Goal: Task Accomplishment & Management: Use online tool/utility

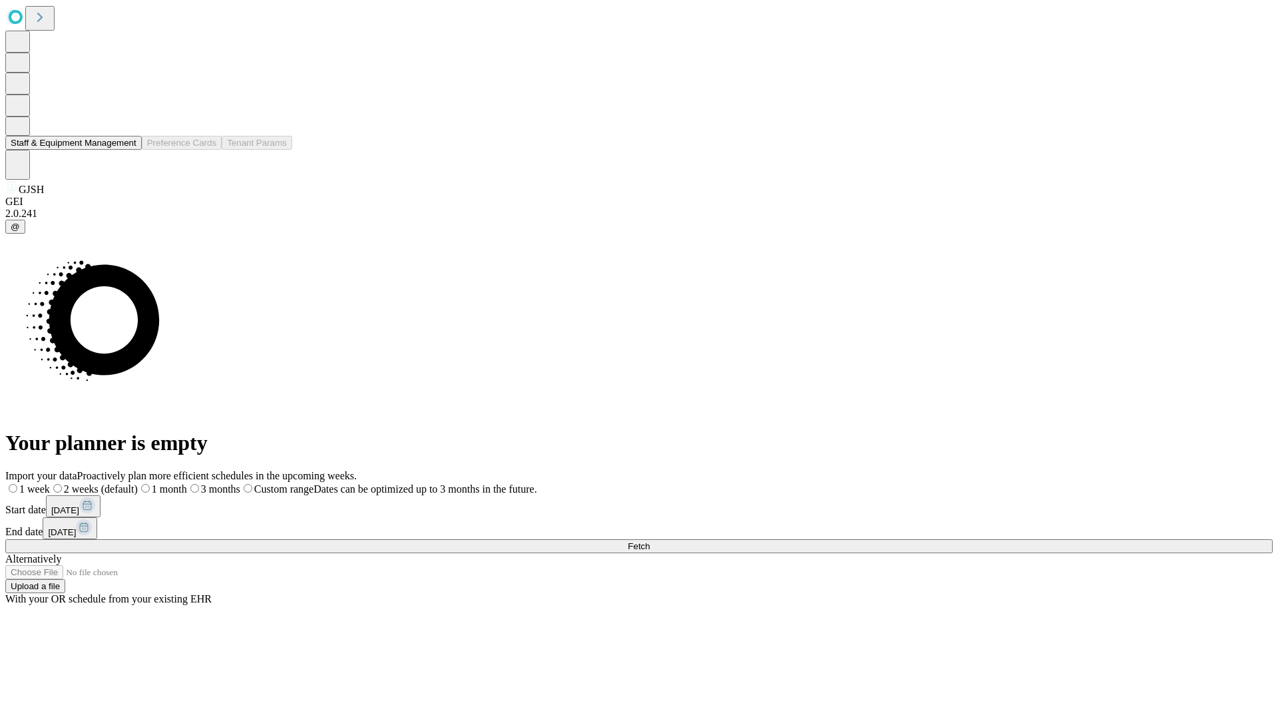
click at [127, 150] on button "Staff & Equipment Management" at bounding box center [73, 143] width 136 height 14
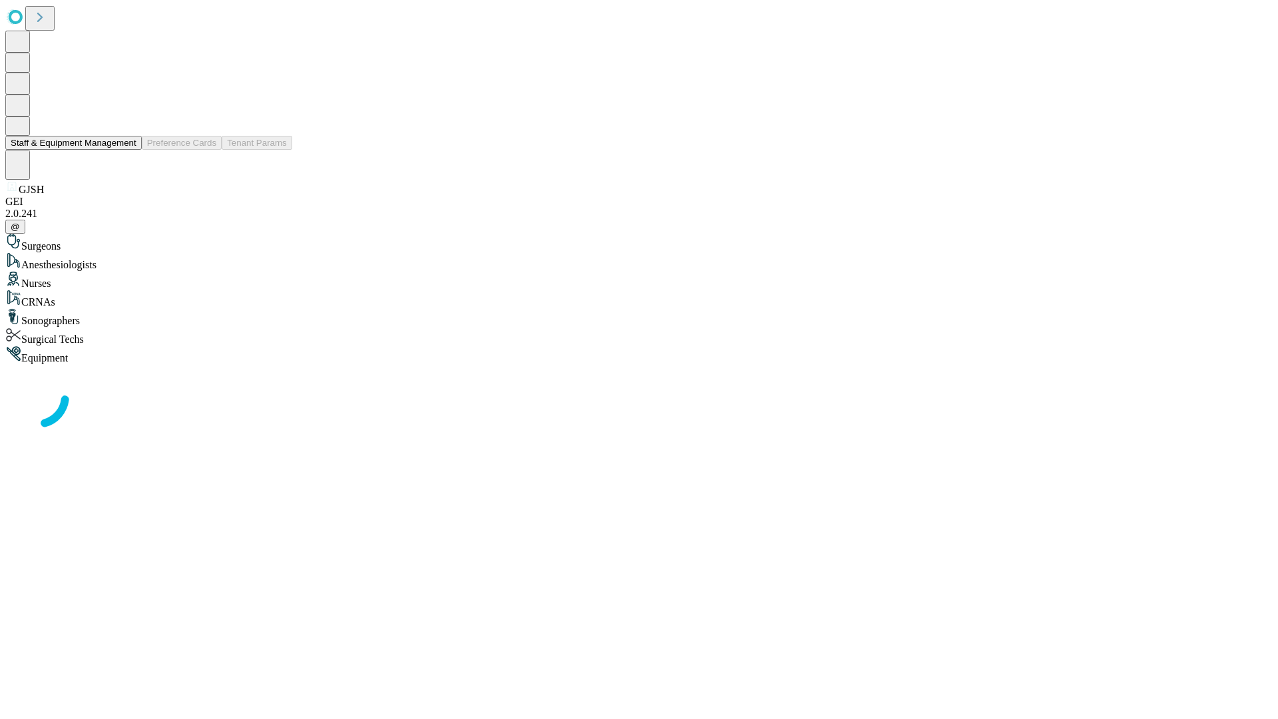
click at [127, 150] on button "Staff & Equipment Management" at bounding box center [73, 143] width 136 height 14
